Goal: Use online tool/utility

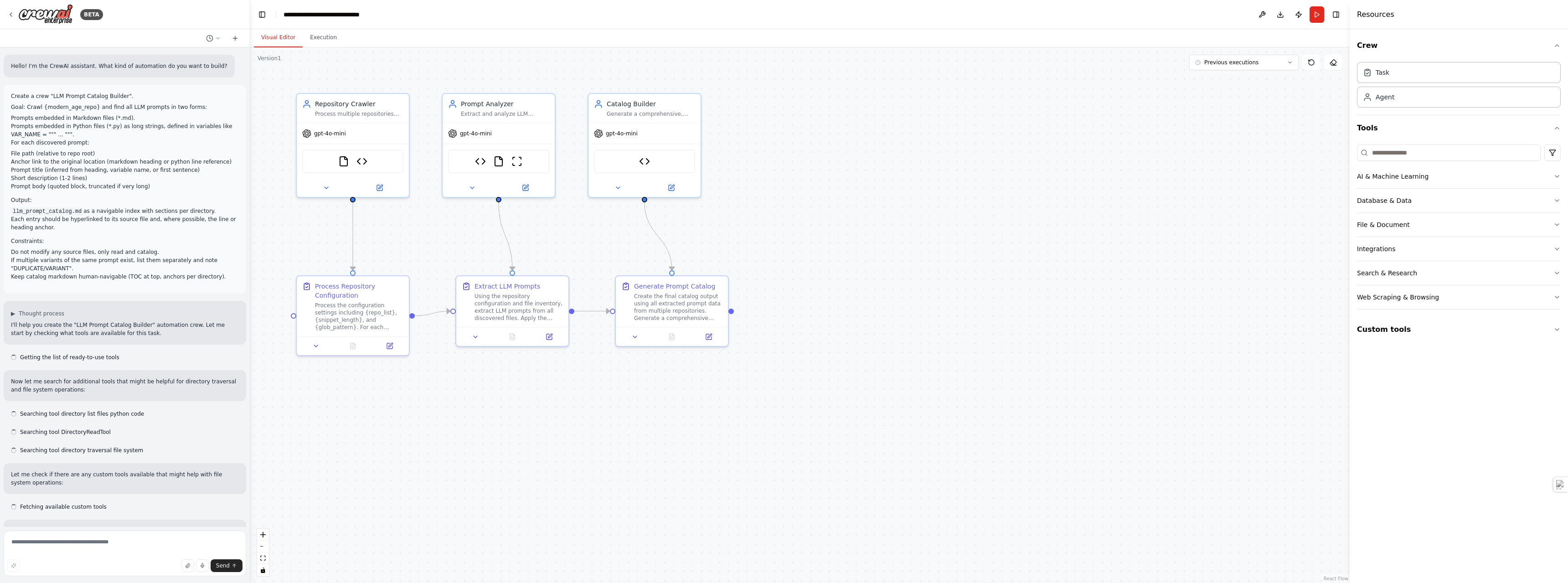
scroll to position [5354, 0]
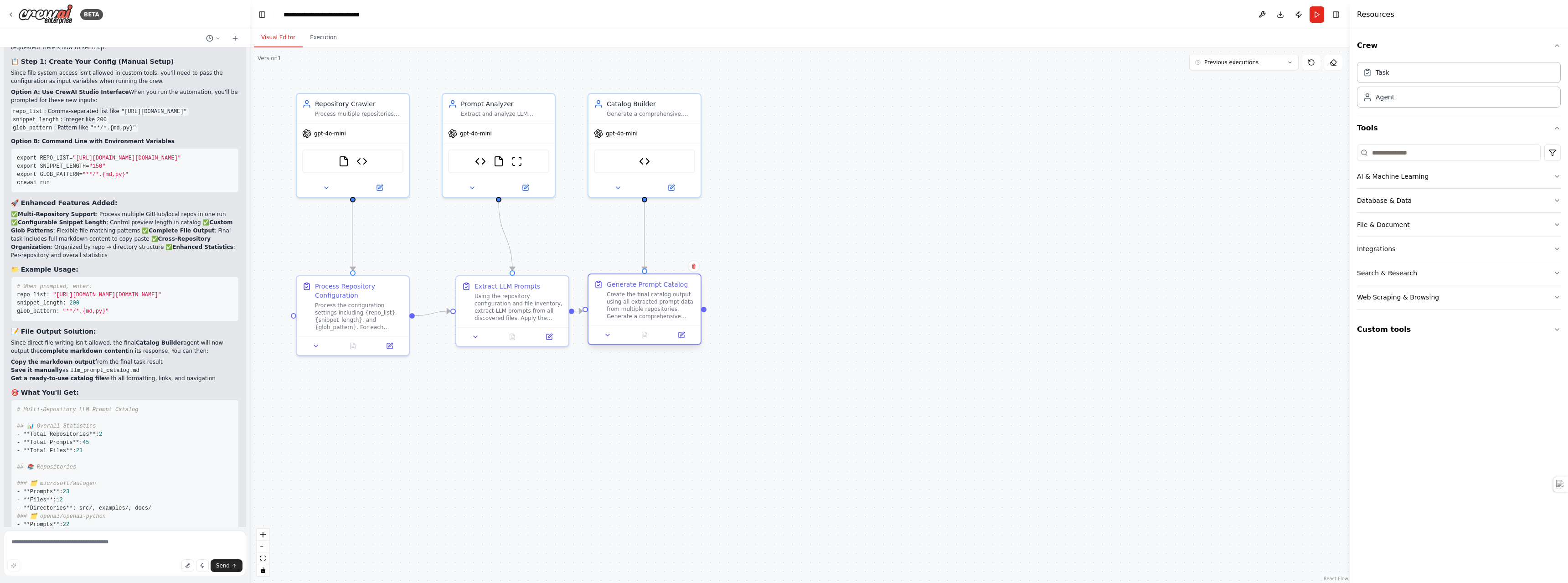
drag, startPoint x: 693, startPoint y: 321, endPoint x: 657, endPoint y: 315, distance: 36.5
click at [657, 315] on div "Create the final catalog output using all extracted prompt data from multiple r…" at bounding box center [651, 305] width 88 height 29
drag, startPoint x: 534, startPoint y: 311, endPoint x: 519, endPoint y: 313, distance: 15.1
click at [519, 313] on div "Using the repository configuration and file inventory, extract LLM prompts from…" at bounding box center [505, 305] width 88 height 29
click at [391, 319] on div "Process the configuration settings including {repo_list}, {snippet_length}, and…" at bounding box center [359, 315] width 88 height 29
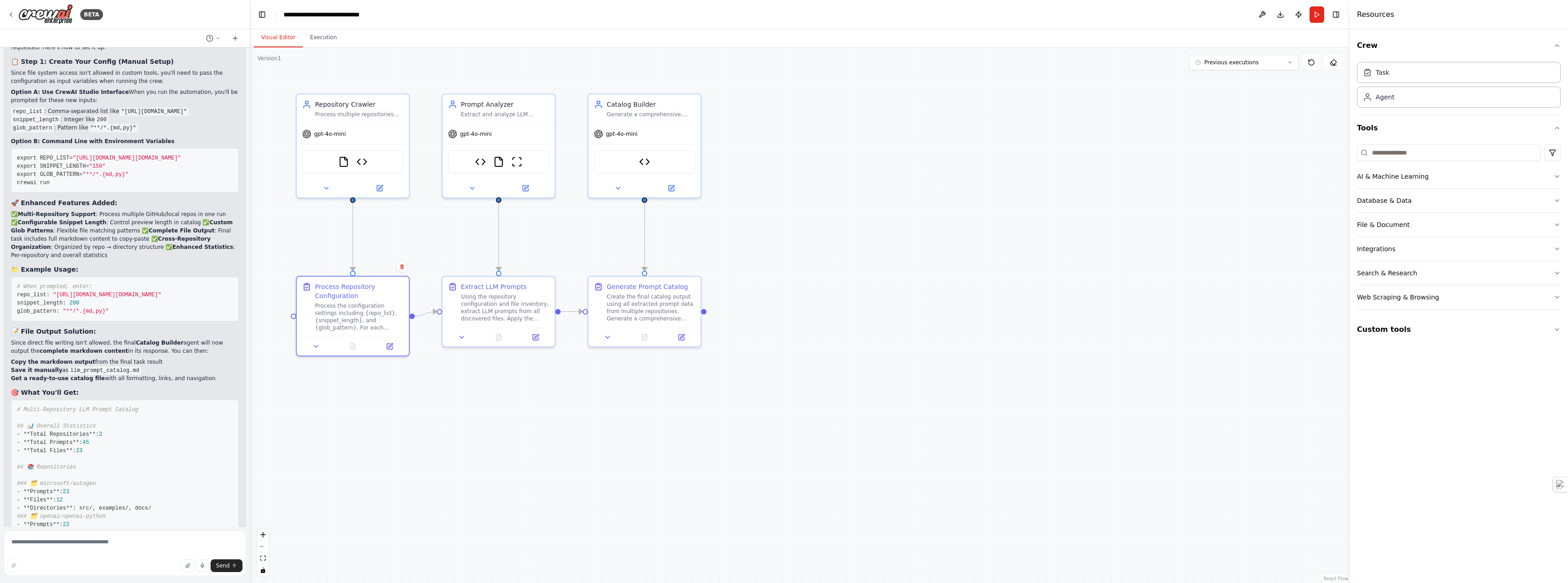
click at [522, 393] on div ".deletable-edge-delete-btn { width: 20px; height: 20px; border: 0px solid #ffff…" at bounding box center [800, 315] width 1099 height 536
click at [379, 329] on div "Process Repository Configuration Process the configuration settings including {…" at bounding box center [352, 305] width 112 height 60
click at [435, 395] on div ".deletable-edge-delete-btn { width: 20px; height: 20px; border: 0px solid #ffff…" at bounding box center [800, 315] width 1099 height 536
